Goal: Check status: Check status

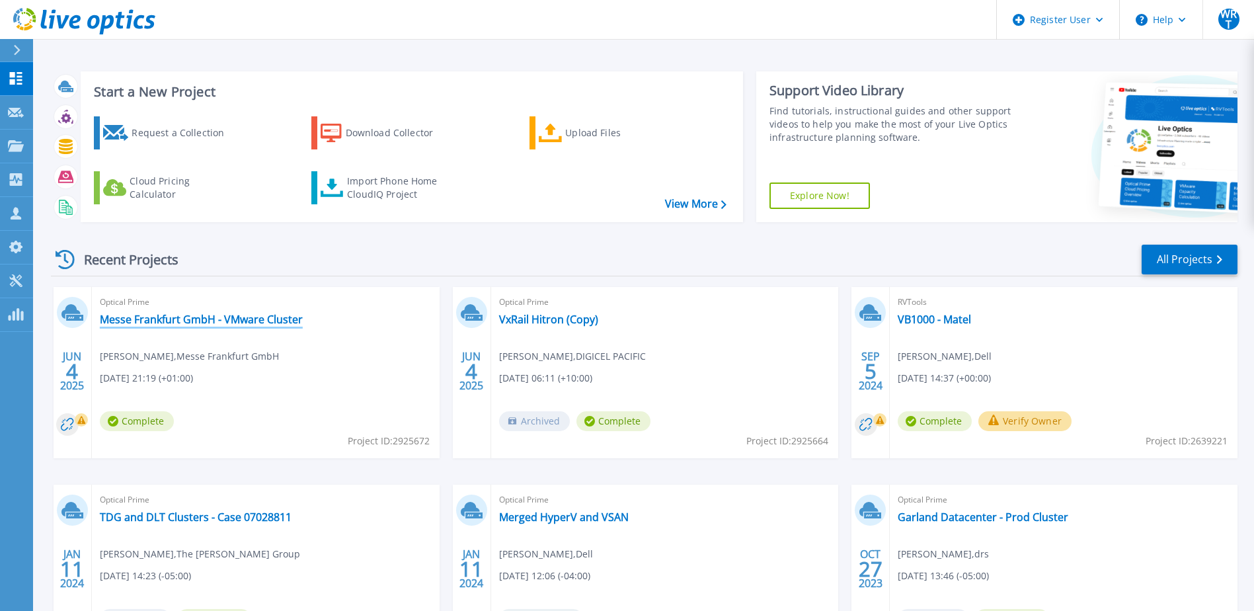
click at [272, 322] on link "Messe Frankfurt GmbH - VMware Cluster" at bounding box center [201, 319] width 203 height 13
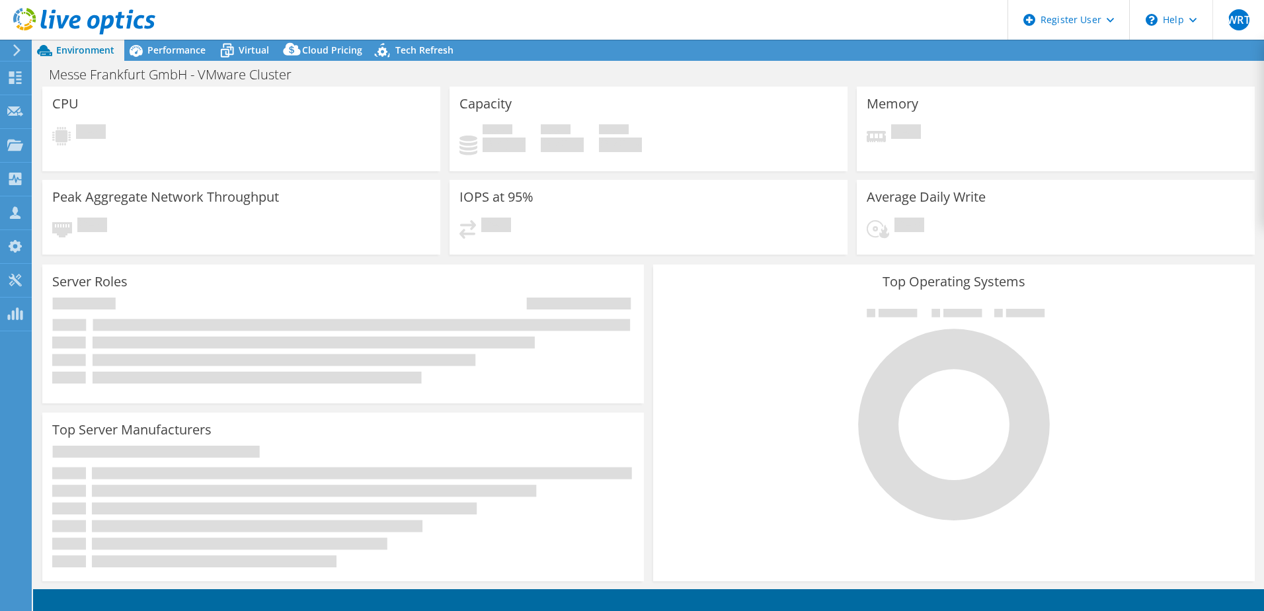
select select "USD"
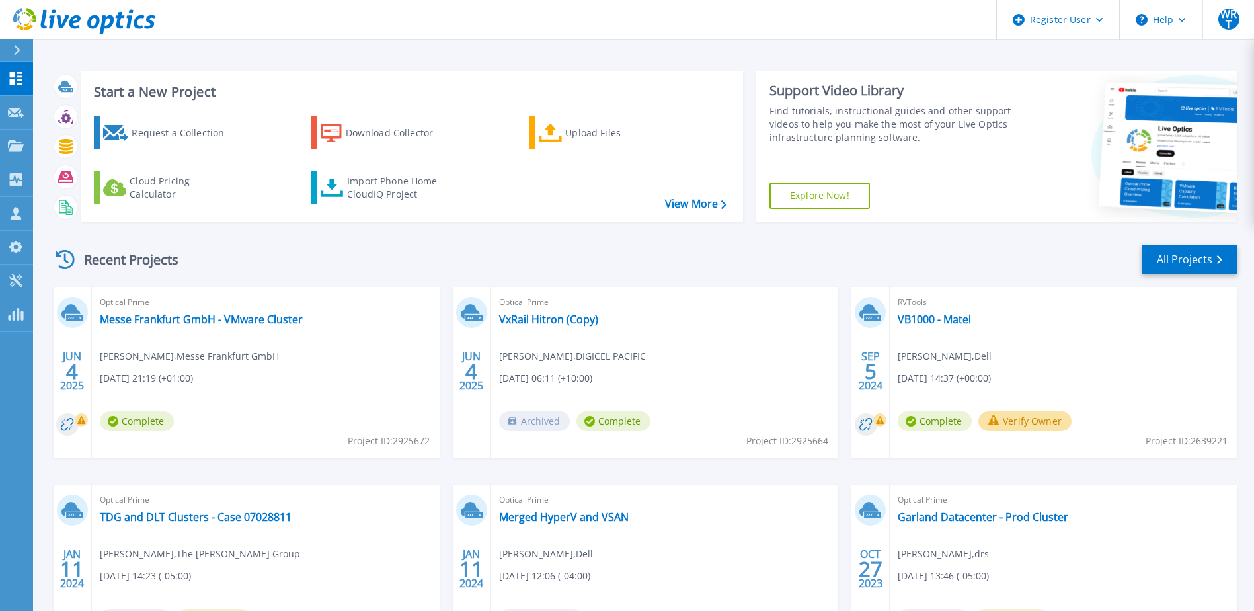
click at [815, 441] on span "Project ID: 2925664" at bounding box center [787, 441] width 82 height 15
copy span "2925664"
click at [560, 317] on link "VxRail Hitron (Copy)" at bounding box center [548, 319] width 99 height 13
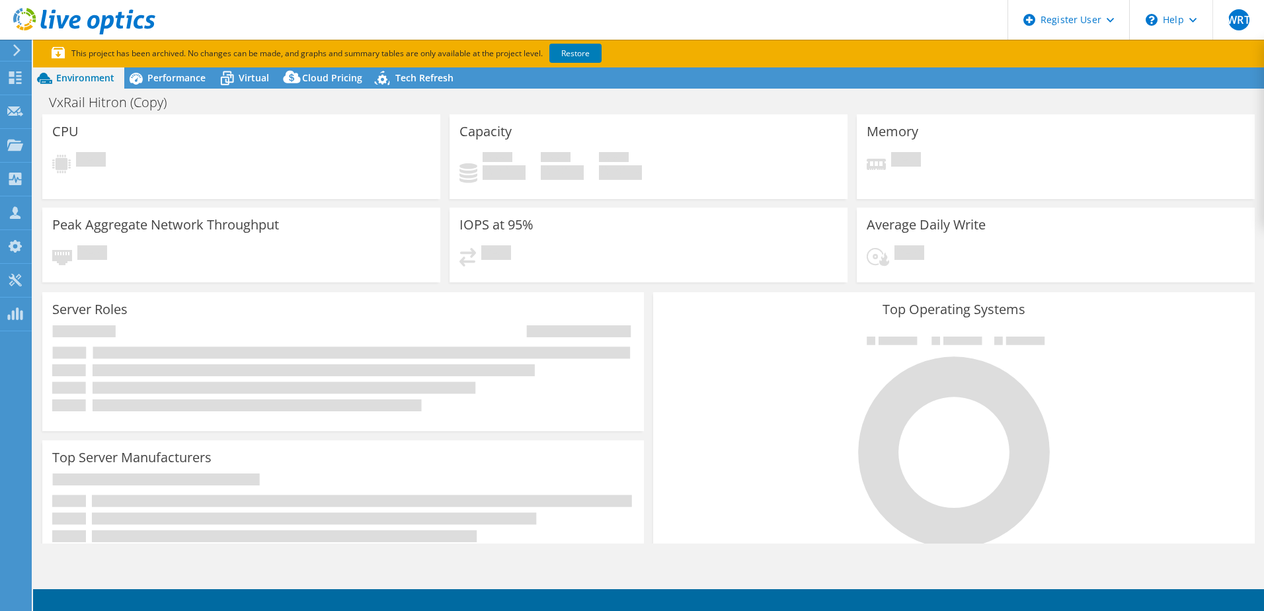
select select "USD"
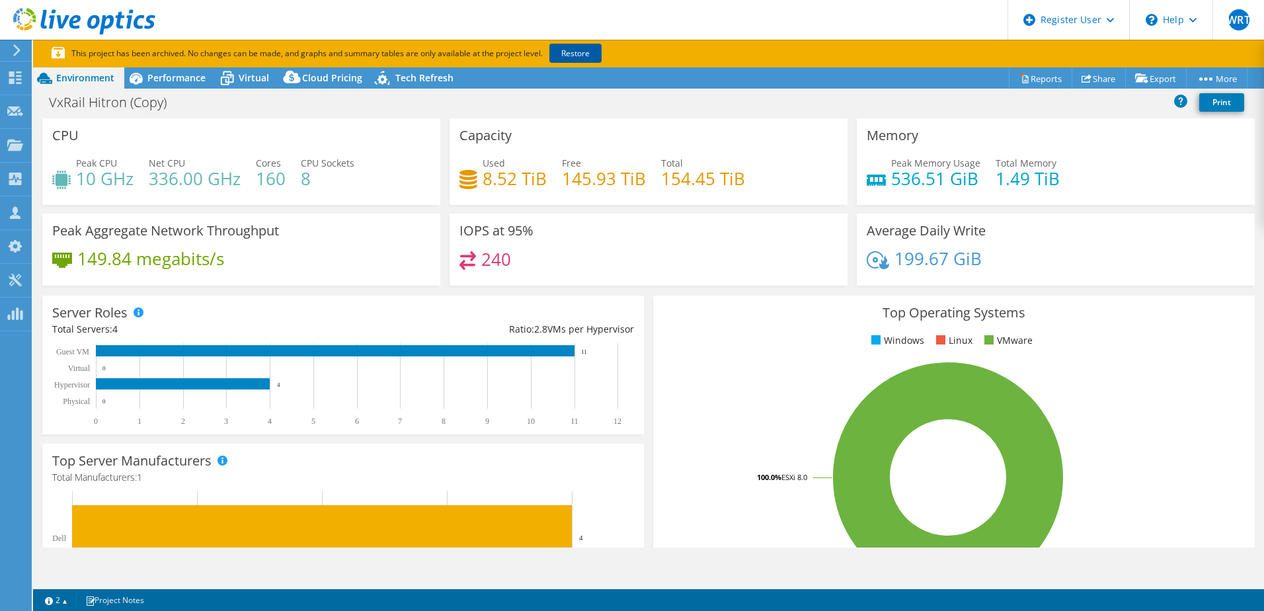
click at [575, 52] on link "Restore" at bounding box center [575, 53] width 52 height 19
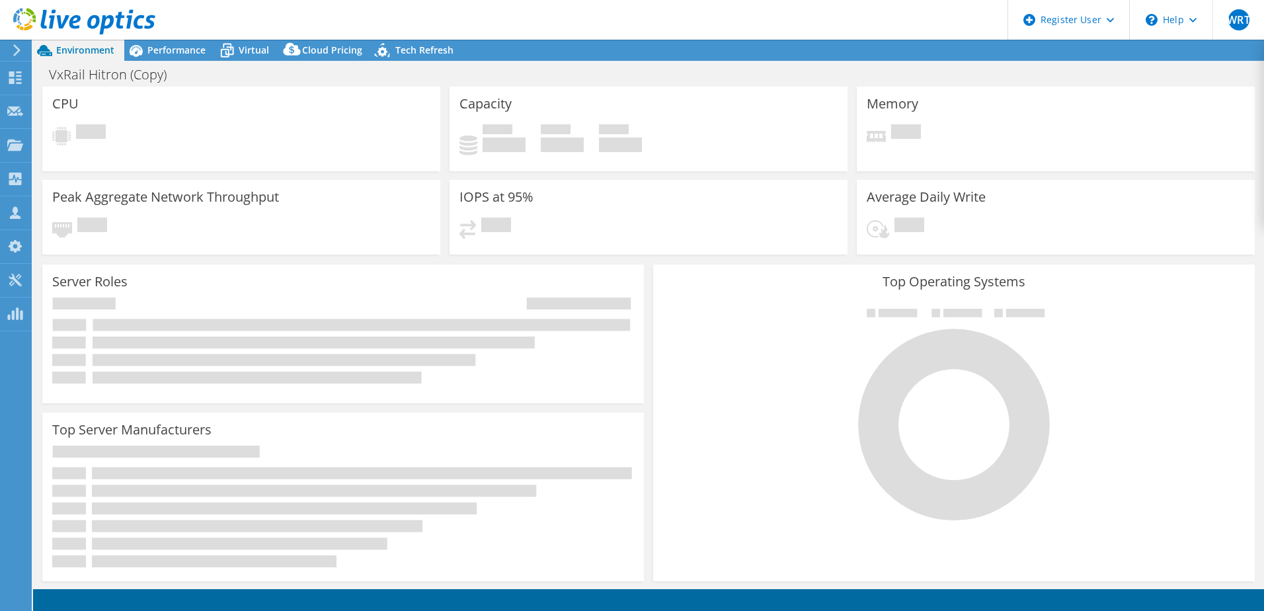
select select "USD"
